Goal: Task Accomplishment & Management: Use online tool/utility

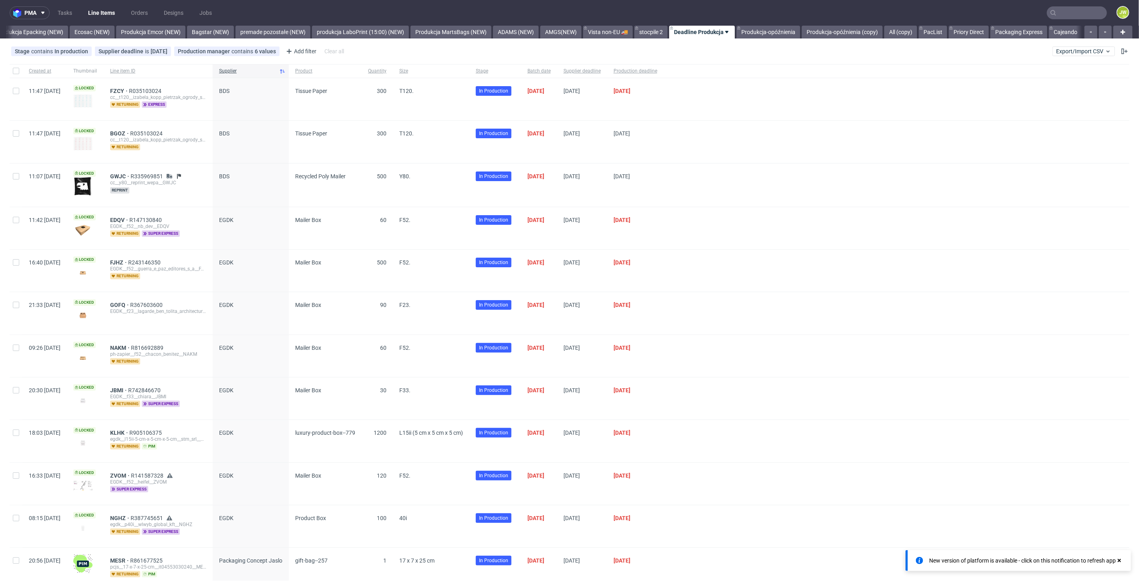
click at [97, 14] on link "Line Items" at bounding box center [101, 12] width 36 height 13
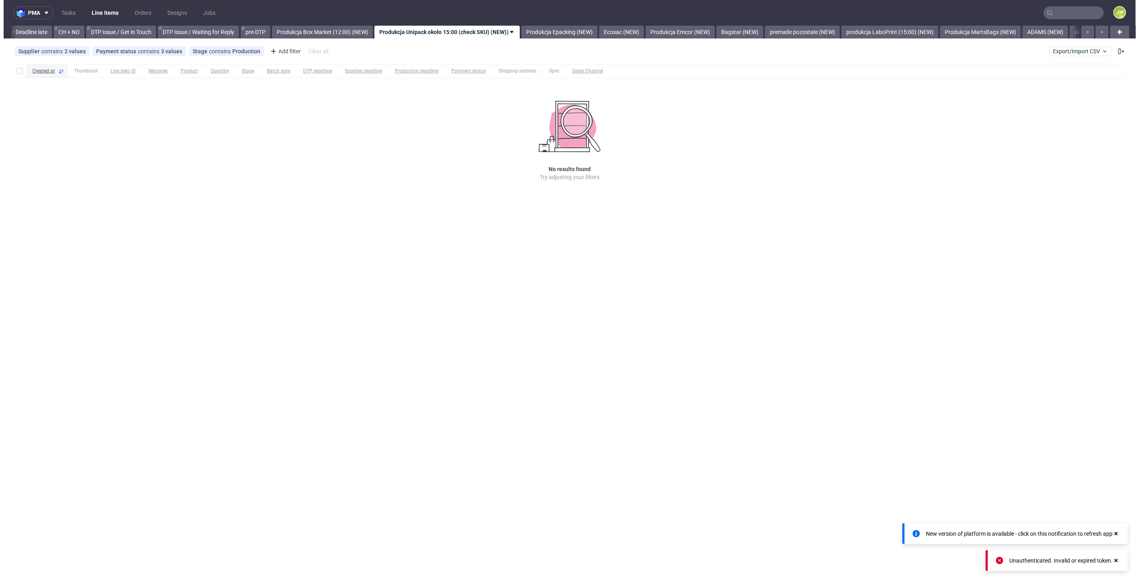
scroll to position [0, 1031]
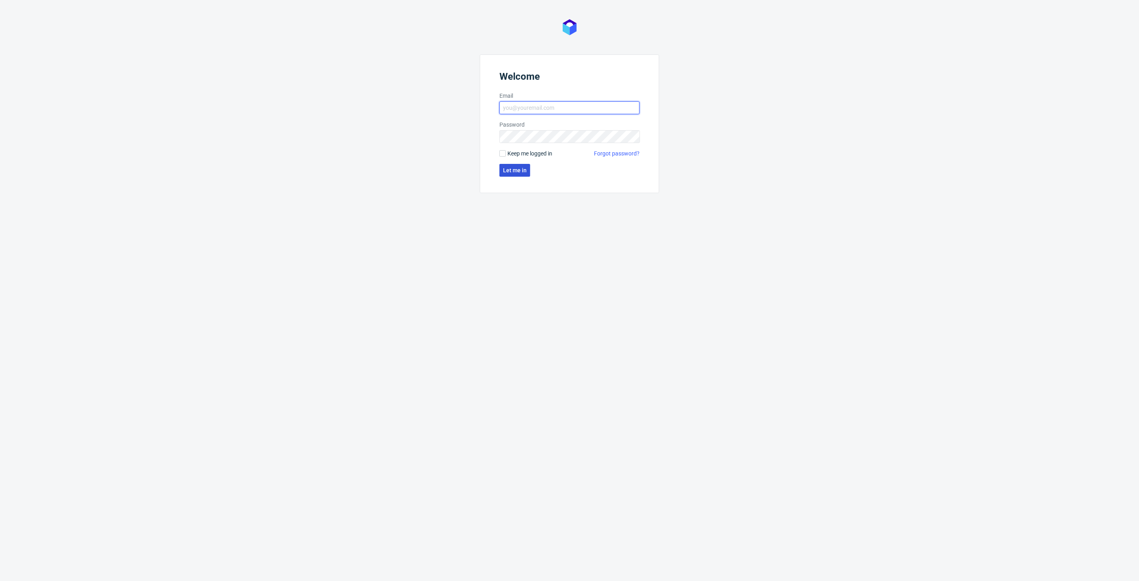
type input "[PERSON_NAME][EMAIL_ADDRESS][DOMAIN_NAME]"
click at [516, 169] on span "Let me in" at bounding box center [515, 170] width 24 height 6
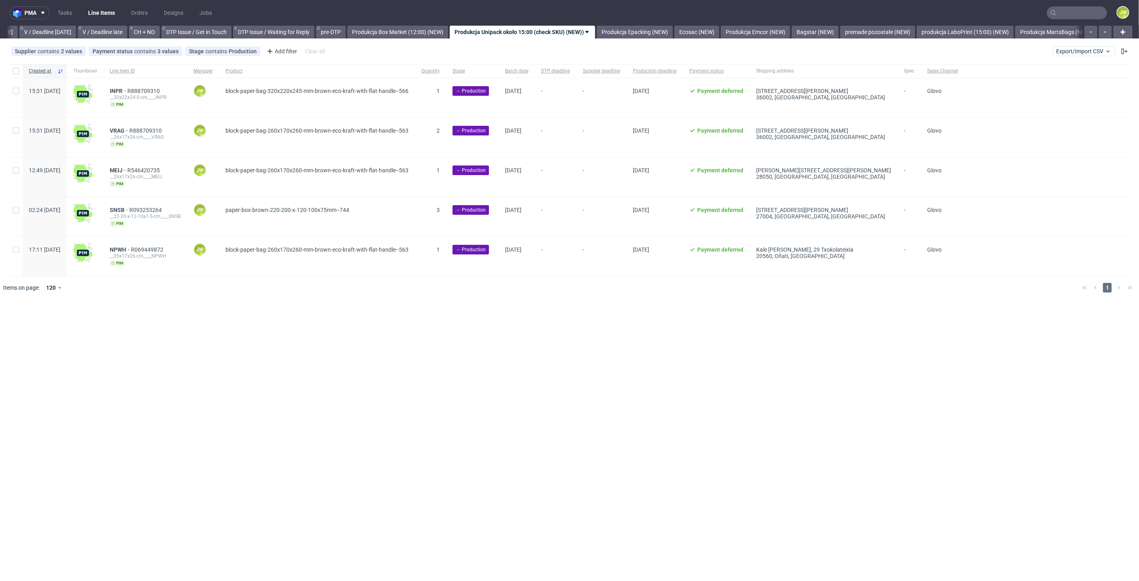
scroll to position [0, 1031]
click at [409, 34] on link "Produkcja Box Market (12:00) (NEW)" at bounding box center [397, 32] width 101 height 13
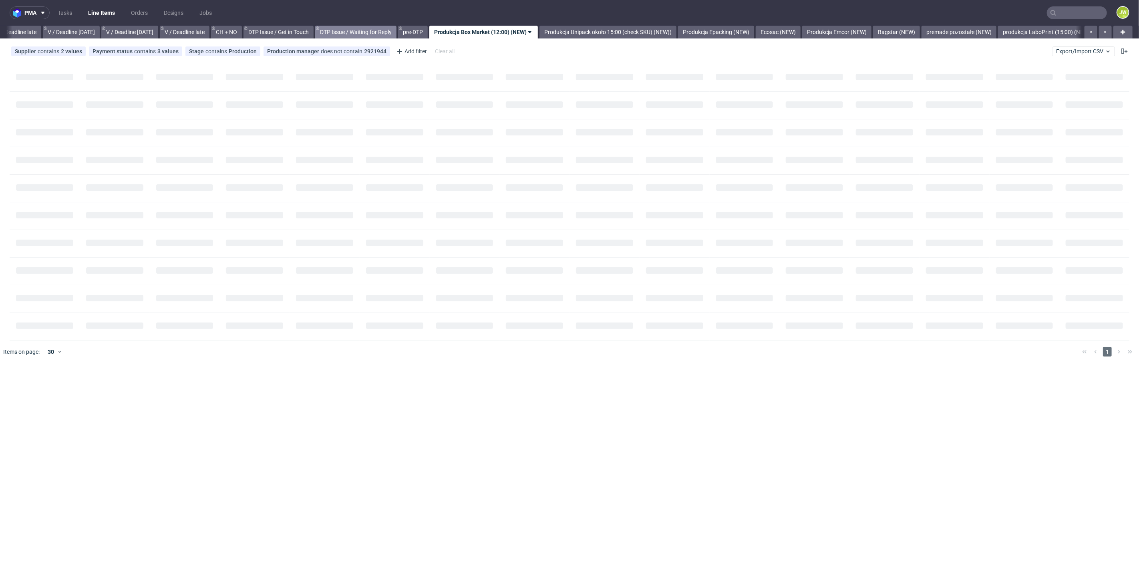
scroll to position [0, 910]
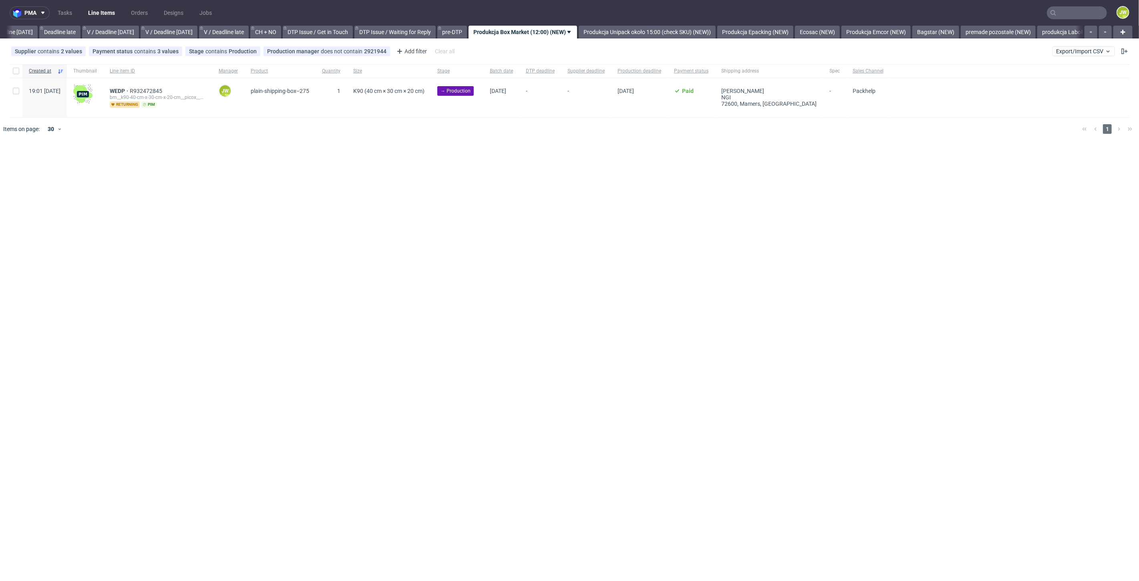
click at [345, 278] on div "pma Tasks Line Items Orders Designs Jobs JW All DTP Late Shipped Shipments DTP …" at bounding box center [569, 290] width 1139 height 581
click at [457, 244] on div "pma Tasks Line Items Orders Designs Jobs JW All DTP Late Shipped Shipments DTP …" at bounding box center [569, 290] width 1139 height 581
click at [1064, 48] on span "Export/Import CSV" at bounding box center [1083, 51] width 55 height 6
click at [1060, 77] on link "Import shipments CSV" at bounding box center [1066, 83] width 94 height 13
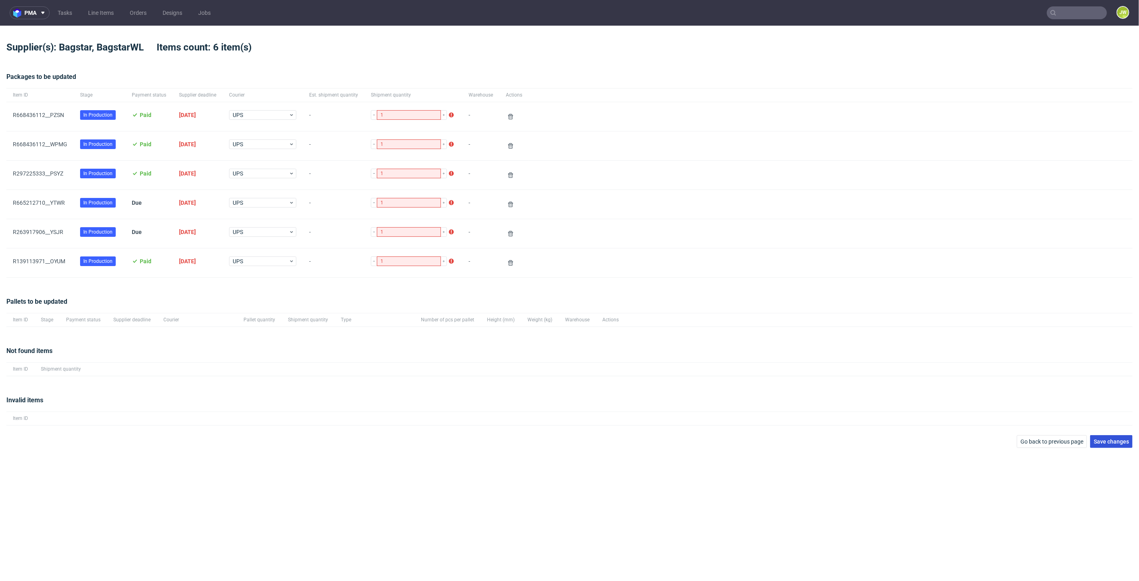
click at [1102, 442] on span "Save changes" at bounding box center [1111, 442] width 35 height 6
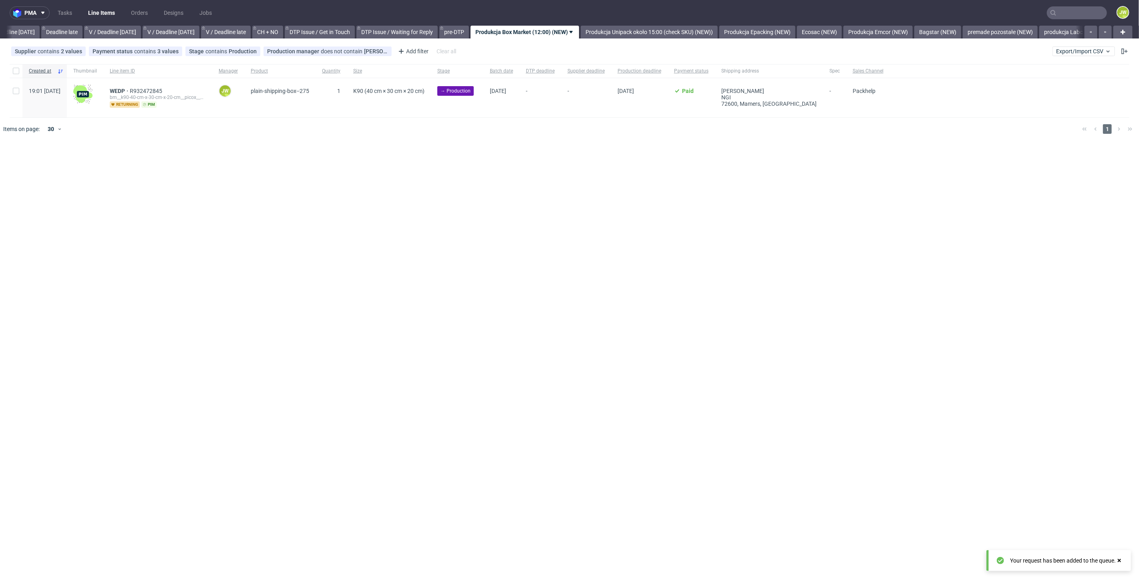
scroll to position [0, 910]
click at [888, 25] on nav "pma Tasks Line Items Orders Designs Jobs JW" at bounding box center [569, 13] width 1139 height 26
click at [890, 29] on link "Produkcja Emcor (NEW)" at bounding box center [876, 32] width 69 height 13
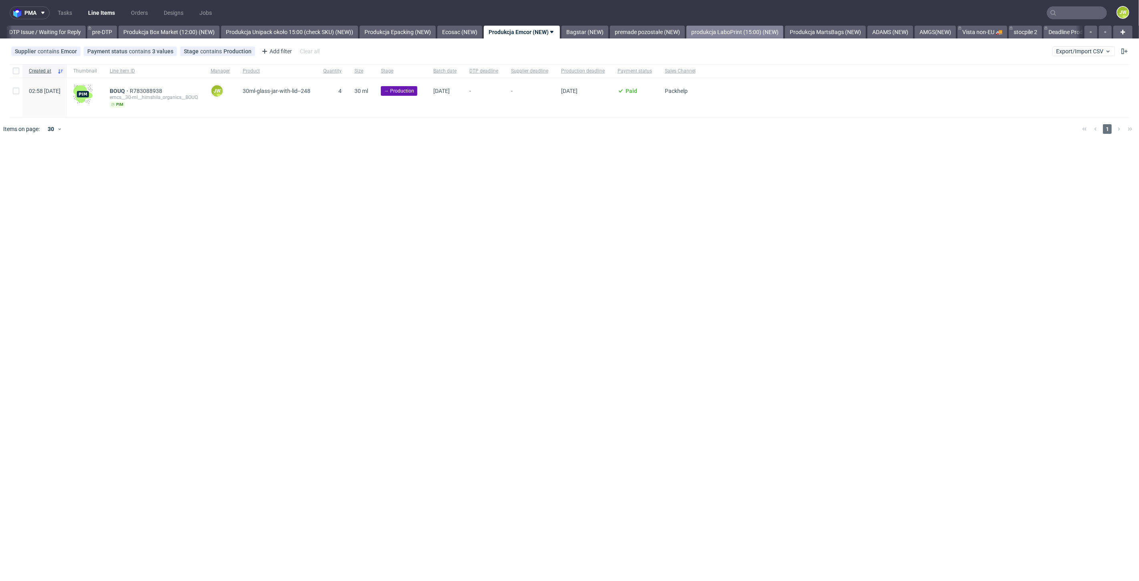
scroll to position [0, 1260]
click at [751, 29] on link "produkcja LaboPrint (15:00) (NEW)" at bounding box center [734, 32] width 97 height 13
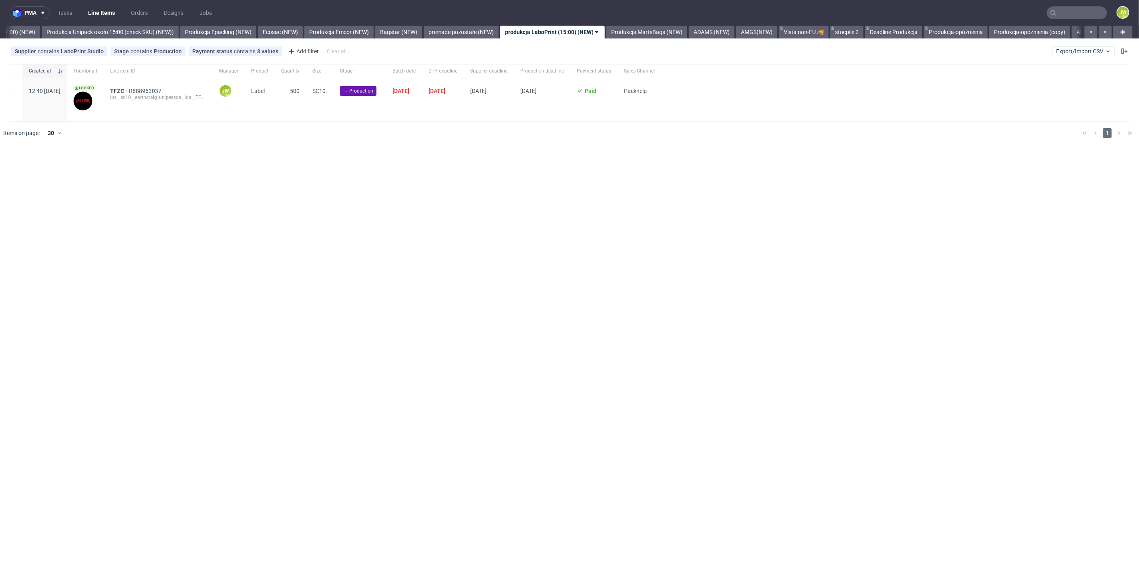
scroll to position [0, 1470]
click at [620, 30] on link "Produkcja MartsBags (NEW)" at bounding box center [616, 32] width 81 height 13
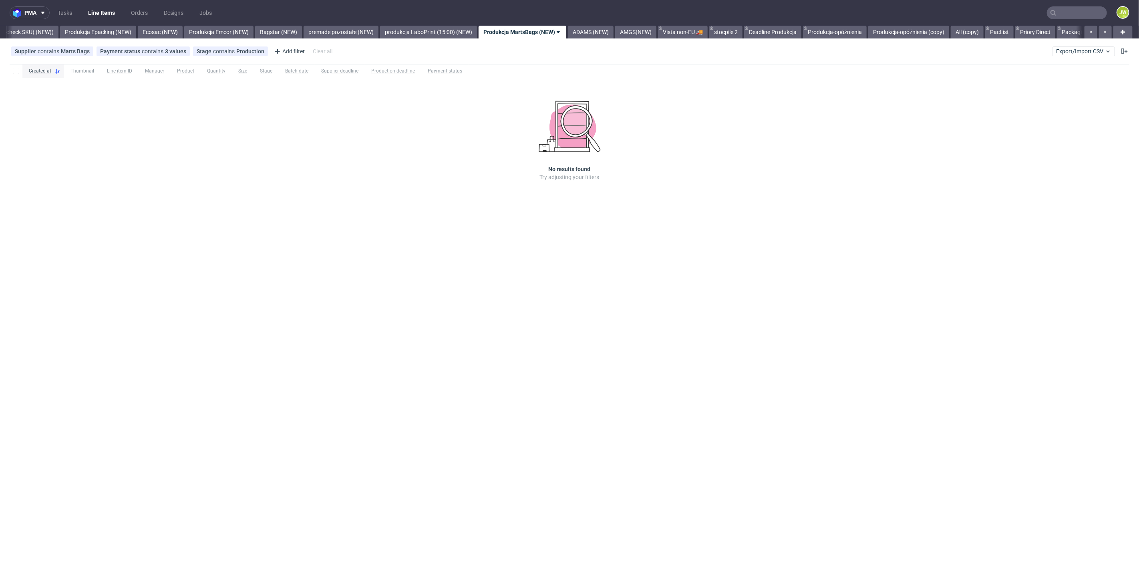
scroll to position [0, 1560]
click at [949, 32] on link "Produkcja-opóźnienia (copy)" at bounding box center [908, 32] width 81 height 13
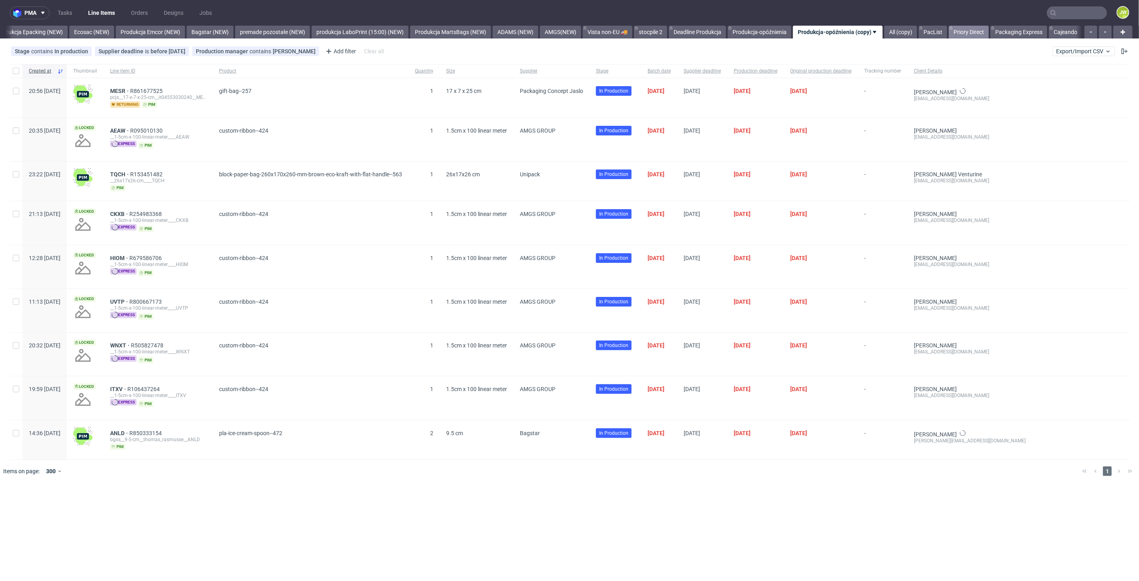
scroll to position [0, 1651]
click at [909, 35] on link "All (copy)" at bounding box center [901, 32] width 33 height 13
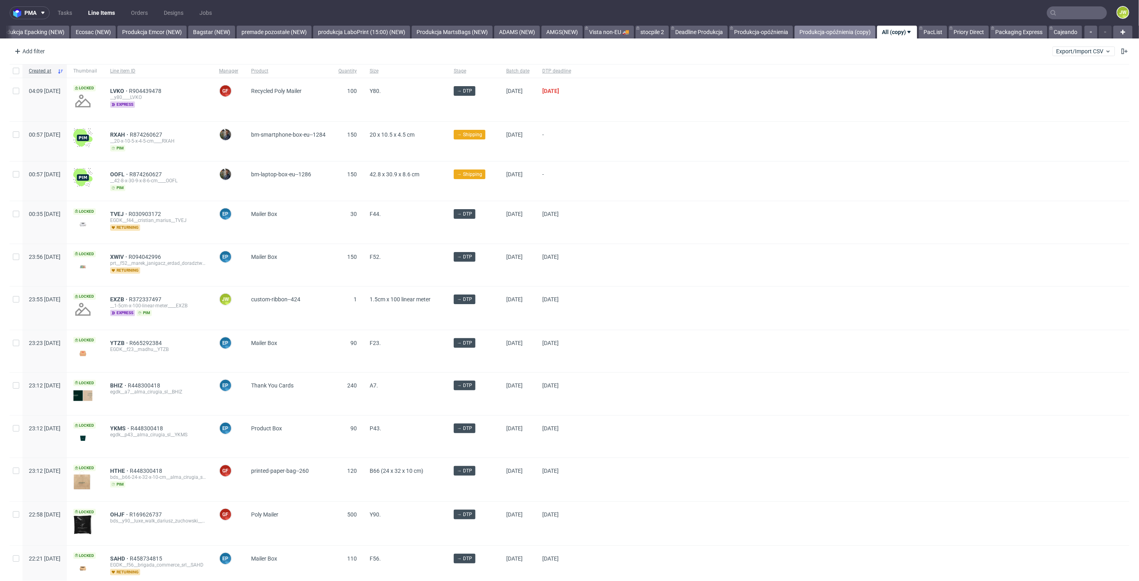
click at [801, 29] on link "Produkcja-opóźnienia (copy)" at bounding box center [835, 32] width 81 height 13
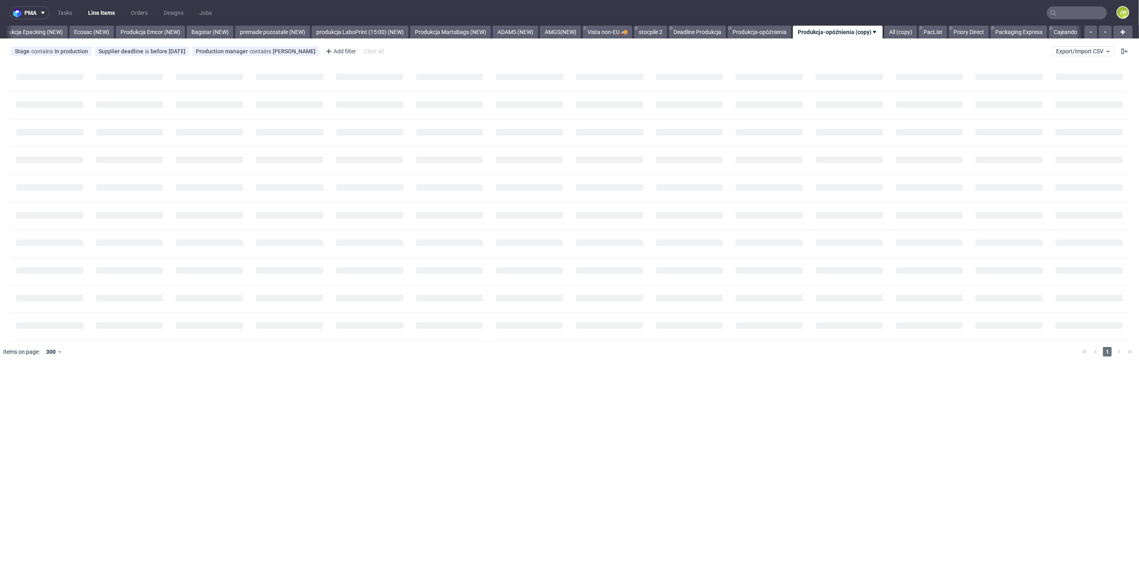
scroll to position [0, 1651]
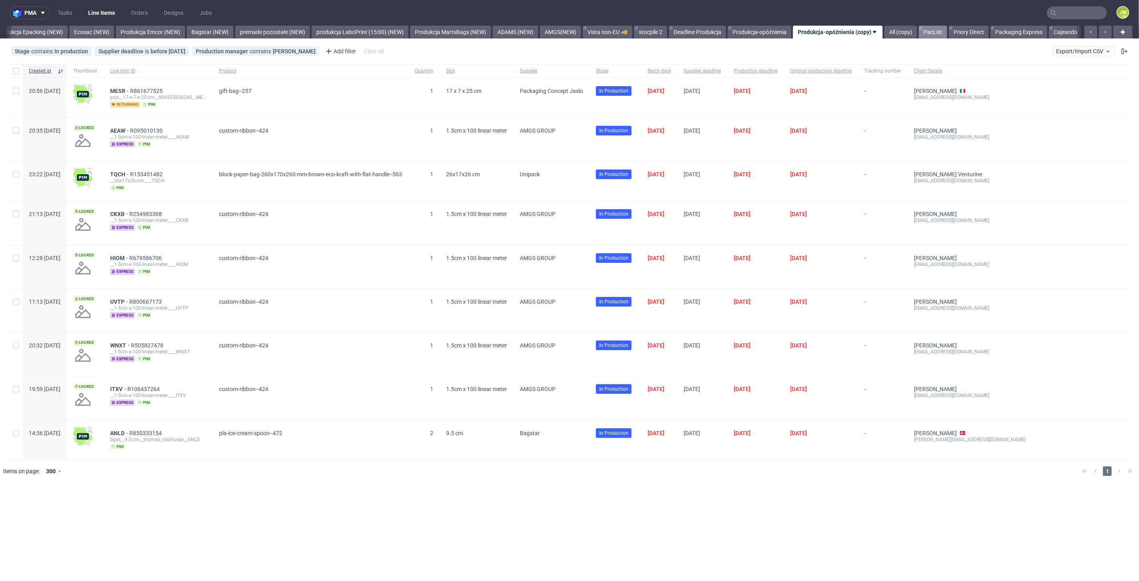
click at [927, 30] on link "PacList" at bounding box center [933, 32] width 28 height 13
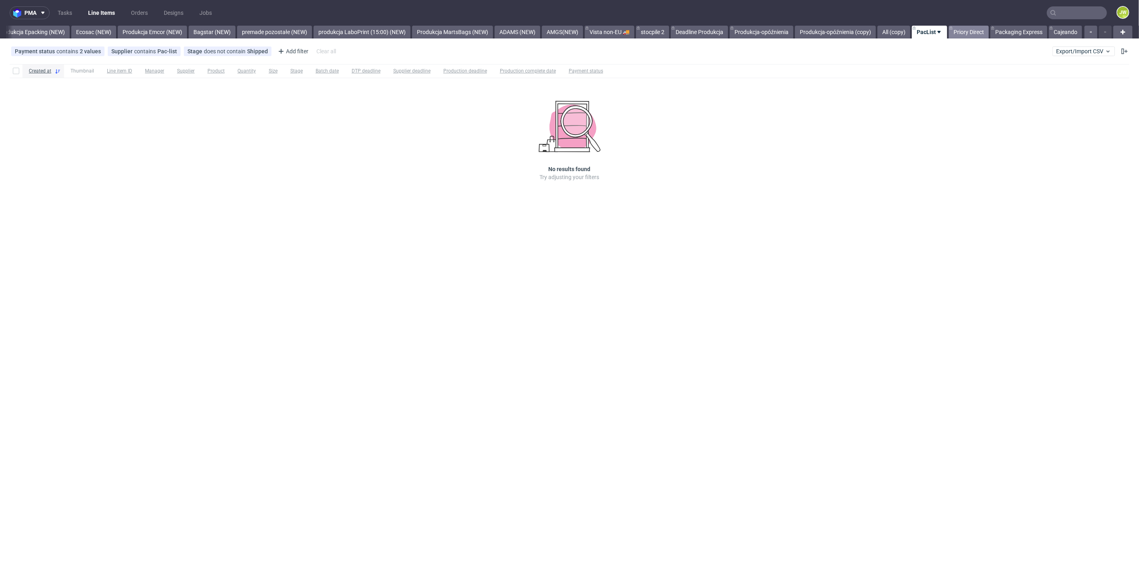
click at [962, 34] on link "Priory Direct" at bounding box center [969, 32] width 40 height 13
click at [1018, 35] on link "Packaging Express" at bounding box center [1019, 32] width 57 height 13
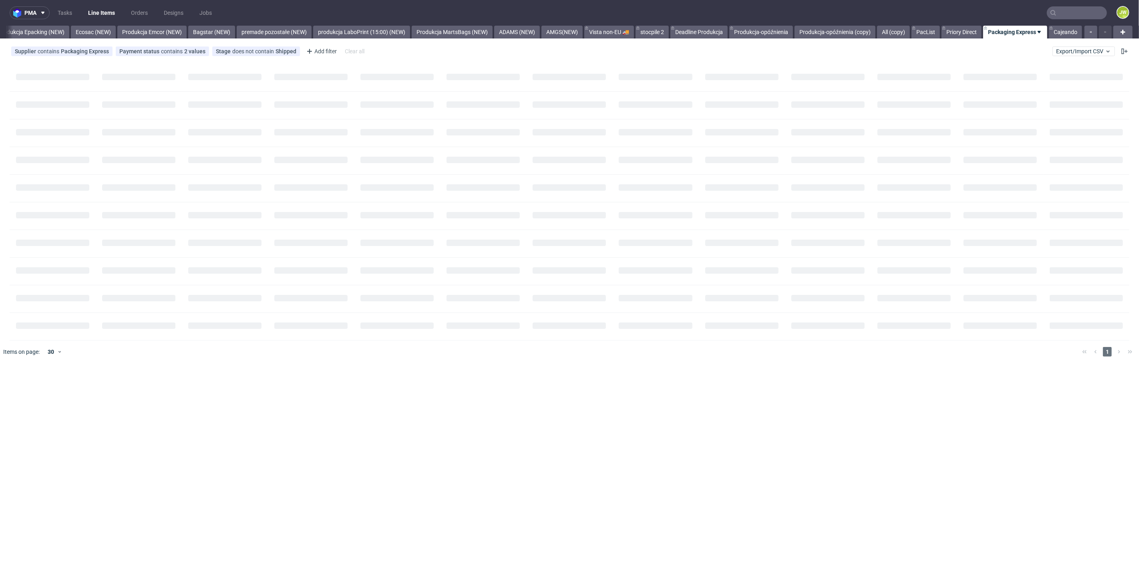
scroll to position [0, 1650]
click at [1066, 35] on link "Cajeando" at bounding box center [1065, 32] width 33 height 13
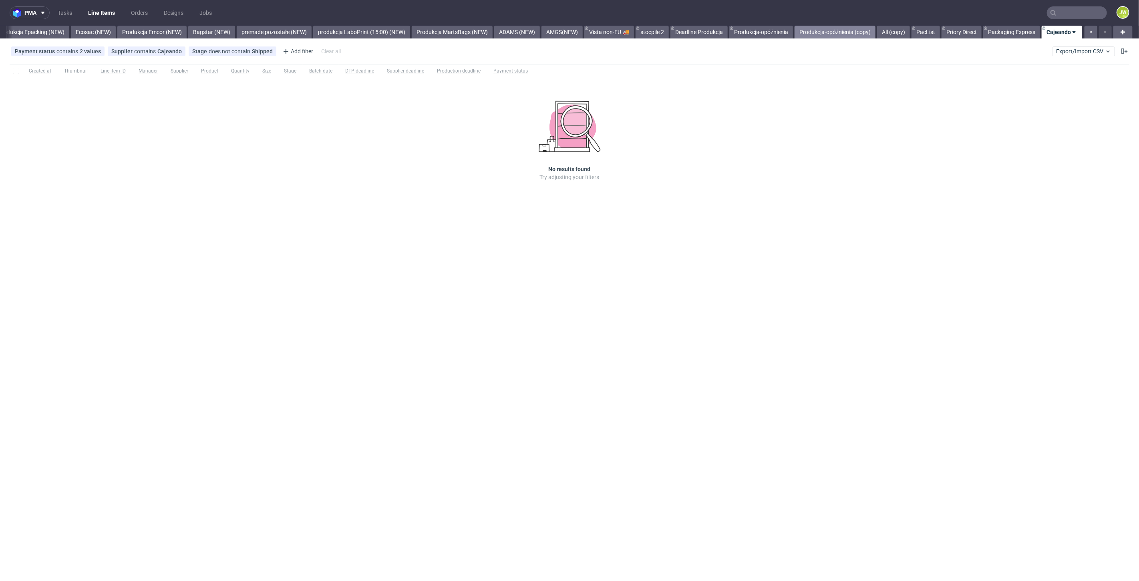
click at [807, 30] on link "Produkcja-opóźnienia (copy)" at bounding box center [835, 32] width 81 height 13
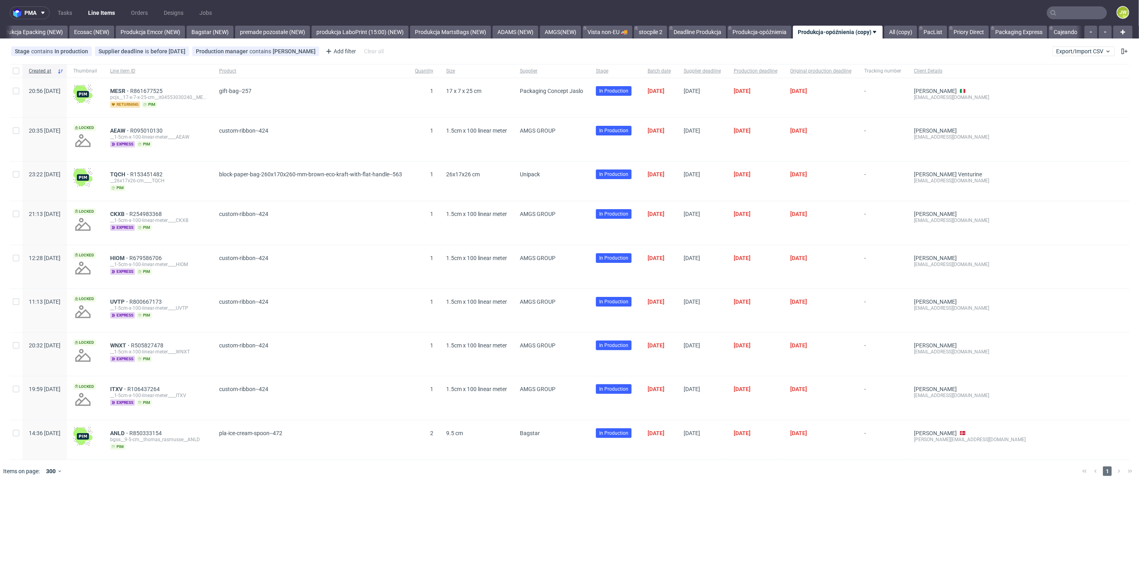
scroll to position [0, 1651]
click at [761, 28] on link "Produkcja-opóźnienia" at bounding box center [760, 32] width 64 height 13
